Goal: Book appointment/travel/reservation

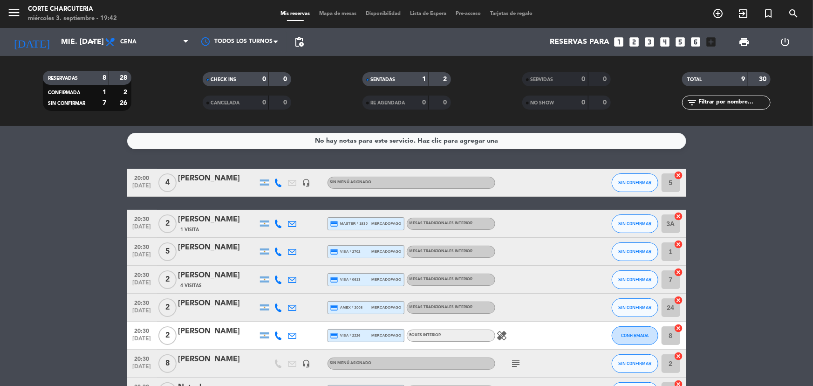
click at [636, 42] on icon "looks_two" at bounding box center [634, 42] width 12 height 12
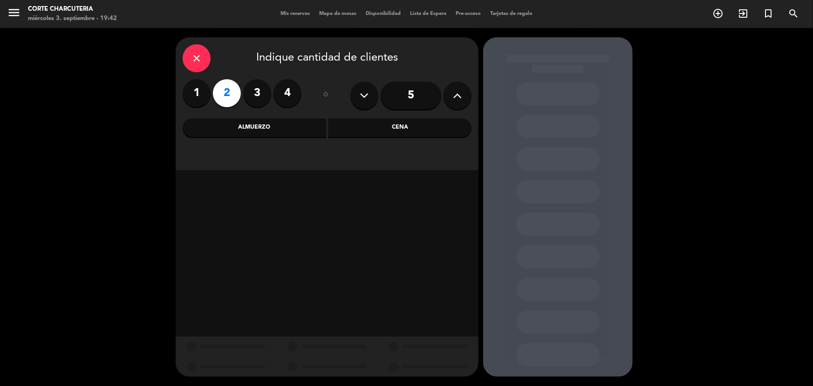
click at [392, 134] on div "Cena" at bounding box center [399, 127] width 143 height 19
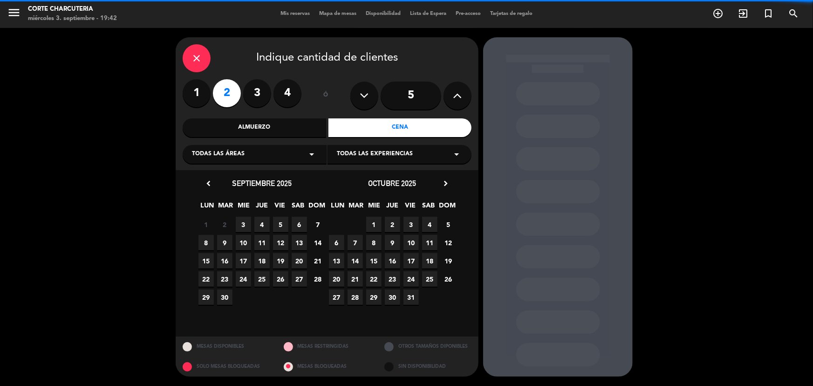
click at [258, 159] on div "Todas las áreas arrow_drop_down" at bounding box center [255, 154] width 144 height 19
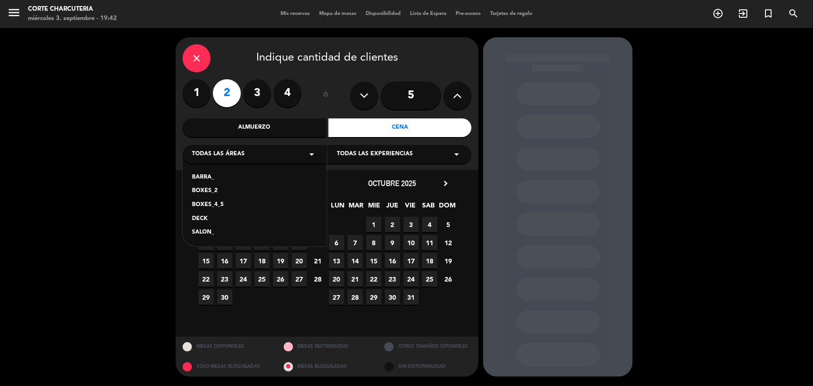
click at [204, 229] on div "SALON_" at bounding box center [254, 232] width 125 height 9
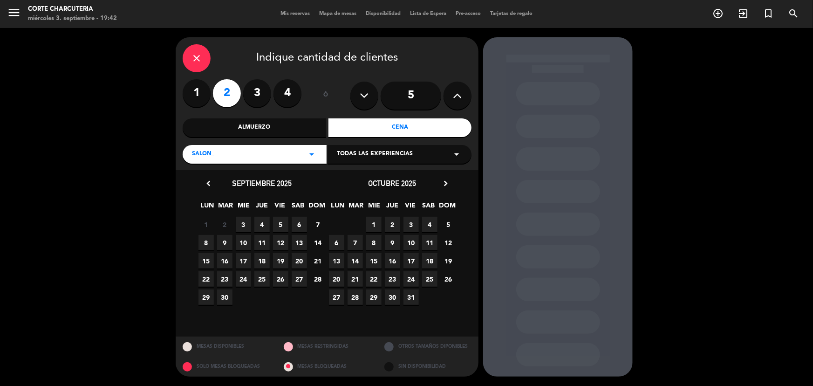
click at [263, 244] on span "11" at bounding box center [261, 242] width 15 height 15
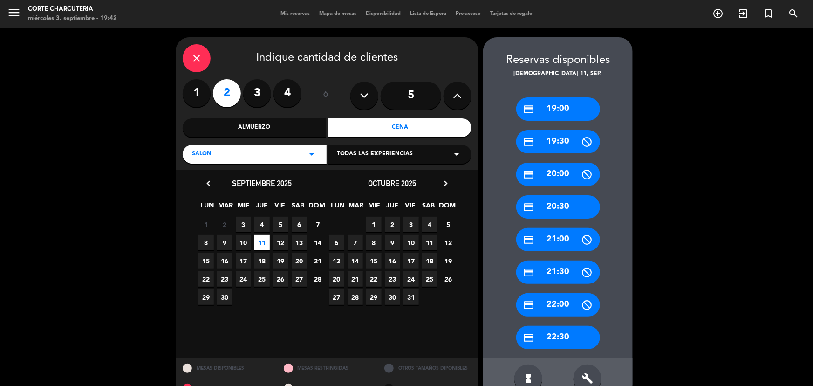
click at [564, 107] on div "credit_card 19:00" at bounding box center [558, 108] width 84 height 23
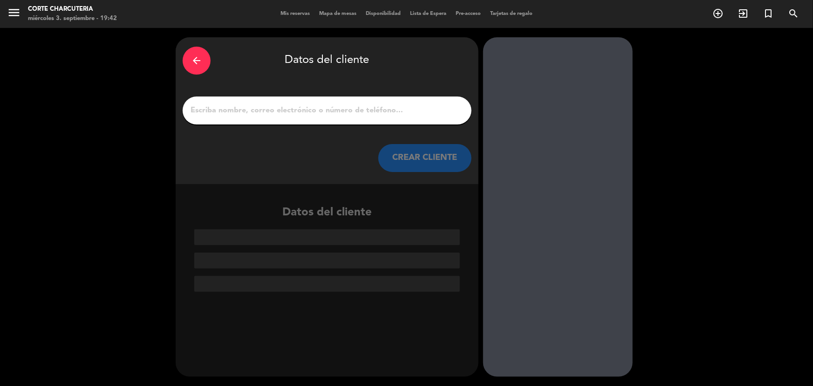
paste input "[EMAIL_ADDRESS][DOMAIN_NAME]"
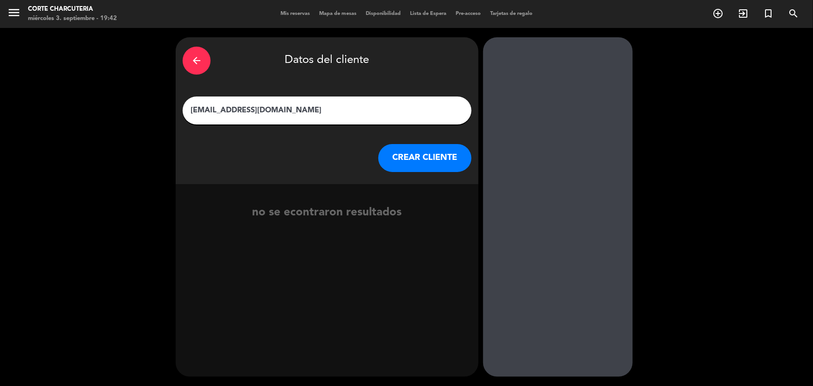
drag, startPoint x: 295, startPoint y: 114, endPoint x: 162, endPoint y: 113, distance: 132.7
click at [162, 113] on div "arrow_back Datos del cliente [EMAIL_ADDRESS][DOMAIN_NAME] CREAR CLIENTE no se e…" at bounding box center [406, 207] width 813 height 358
type input "[PERSON_NAME]"
click at [424, 155] on button "CREAR CLIENTE" at bounding box center [424, 158] width 93 height 28
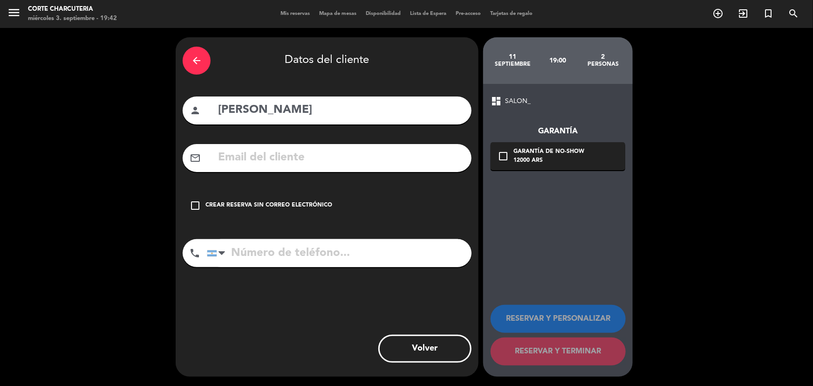
drag, startPoint x: 519, startPoint y: 157, endPoint x: 507, endPoint y: 157, distance: 12.6
click at [512, 157] on div "check_box_outline_blank Garantía de no-show 12000 ARS" at bounding box center [557, 156] width 135 height 28
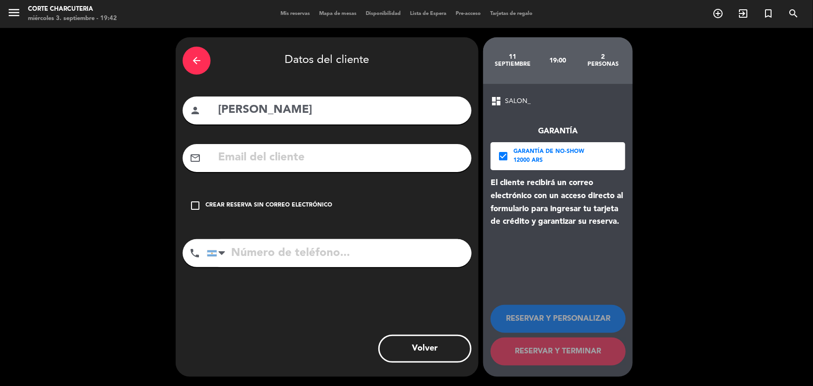
paste input "[EMAIL_ADDRESS][DOMAIN_NAME]"
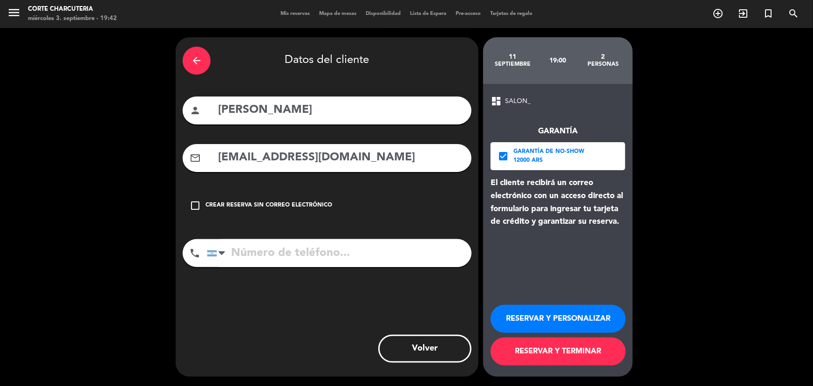
type input "[EMAIL_ADDRESS][DOMAIN_NAME]"
click at [532, 359] on button "RESERVAR Y TERMINAR" at bounding box center [557, 351] width 135 height 28
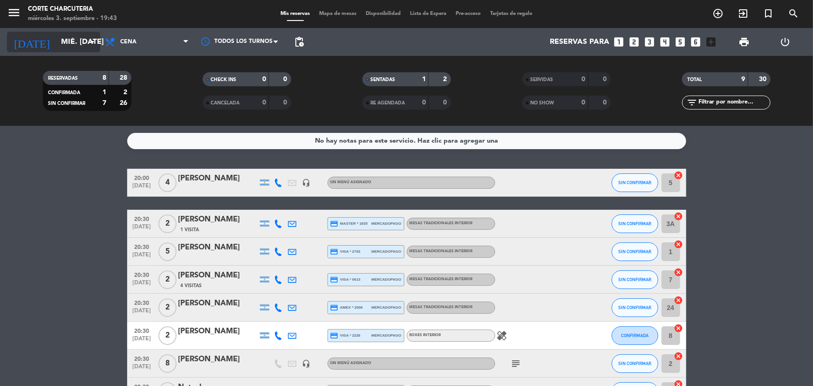
click at [83, 49] on input "mié. [DATE]" at bounding box center [105, 42] width 98 height 18
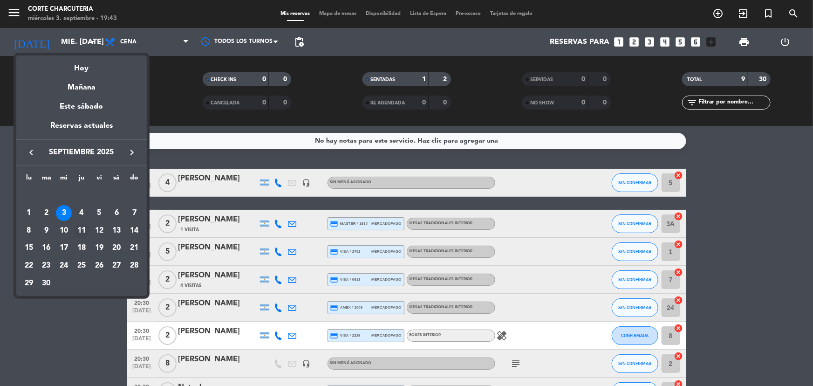
click at [85, 228] on div "11" at bounding box center [82, 231] width 16 height 16
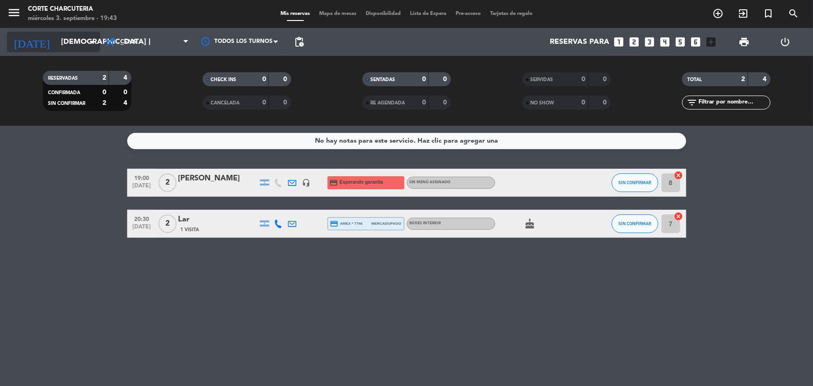
click at [82, 46] on input "[DEMOGRAPHIC_DATA] [DATE]" at bounding box center [105, 42] width 98 height 18
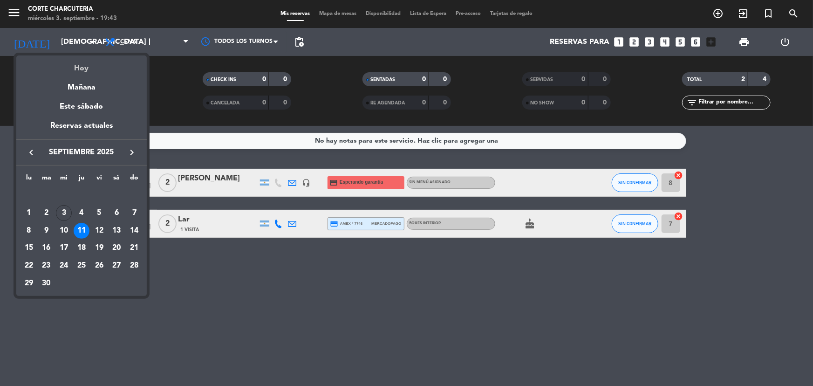
click at [91, 70] on div "Hoy" at bounding box center [81, 64] width 130 height 19
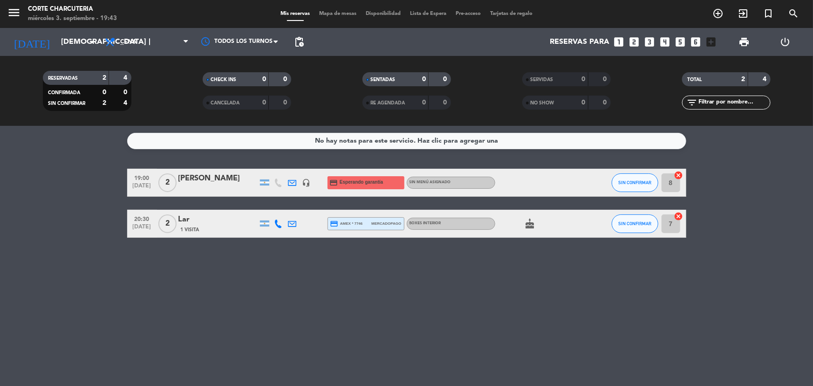
type input "mié. [DATE]"
